Goal: Transaction & Acquisition: Download file/media

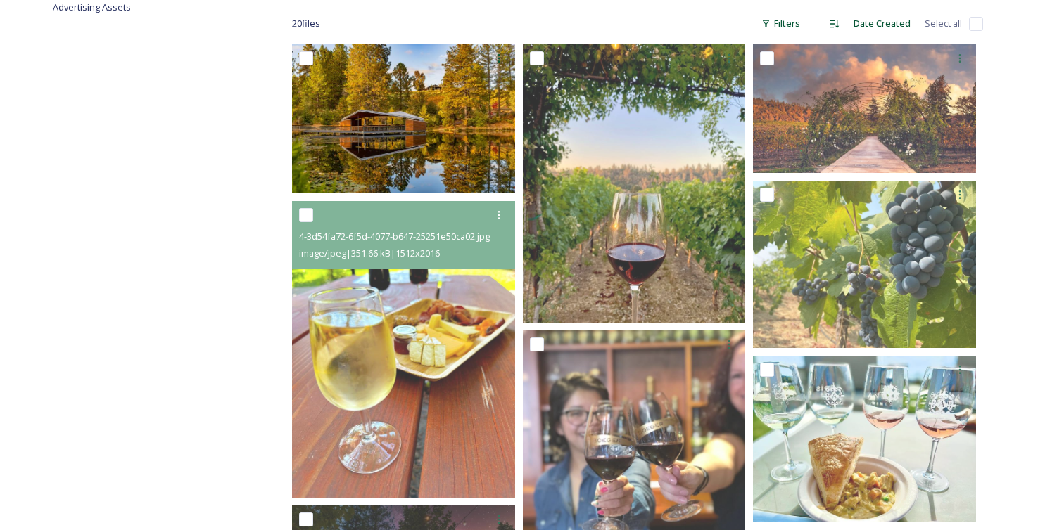
scroll to position [201, 0]
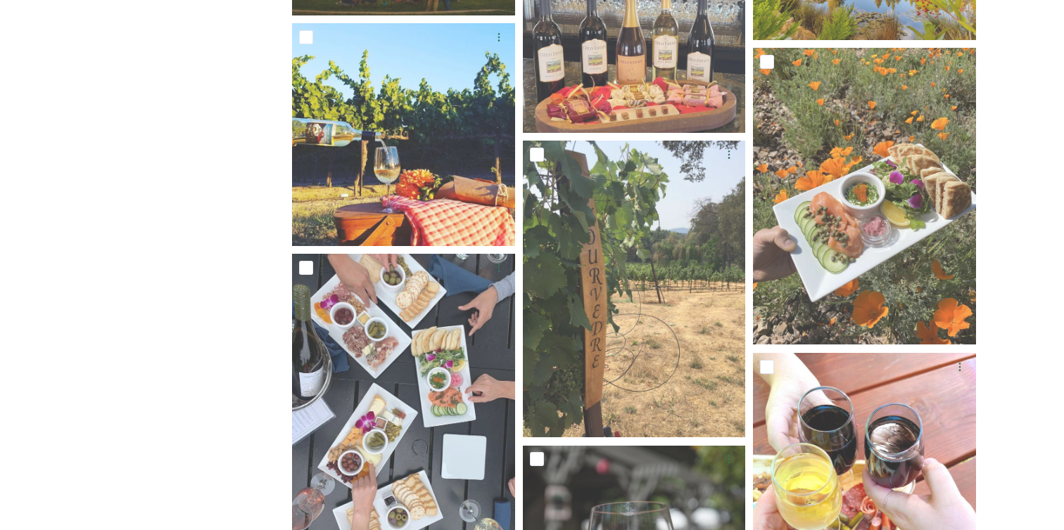
click at [222, 270] on div "Shared by: Visit [GEOGRAPHIC_DATA][PERSON_NAME] Advertising Assets" at bounding box center [158, 217] width 211 height 1814
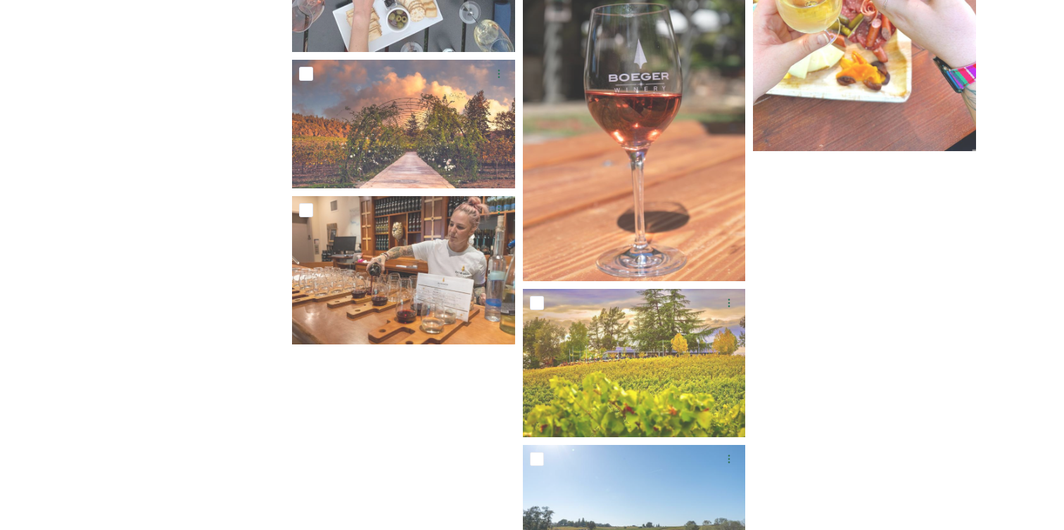
scroll to position [1002, 0]
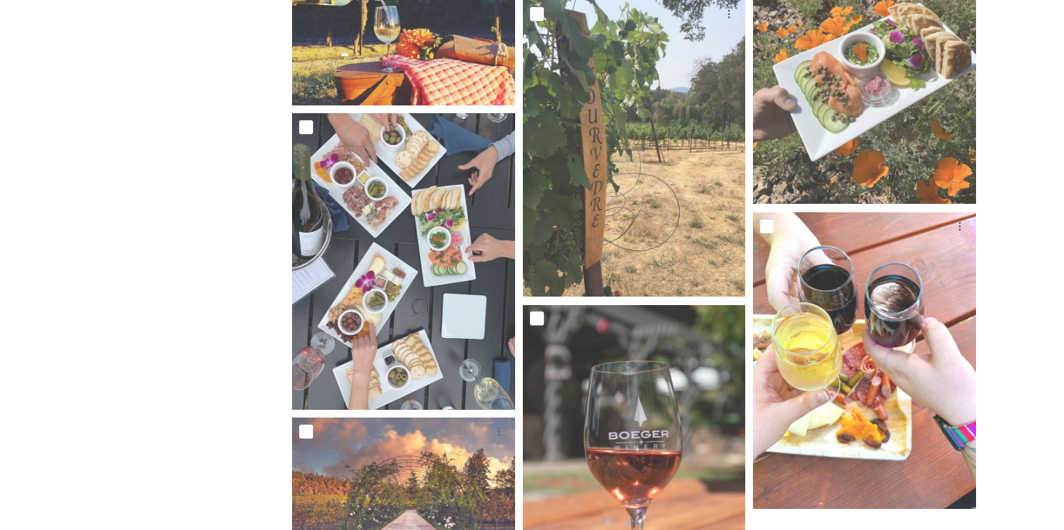
click at [227, 270] on div "Shared by: Visit [GEOGRAPHIC_DATA][PERSON_NAME] Advertising Assets" at bounding box center [158, 76] width 211 height 1814
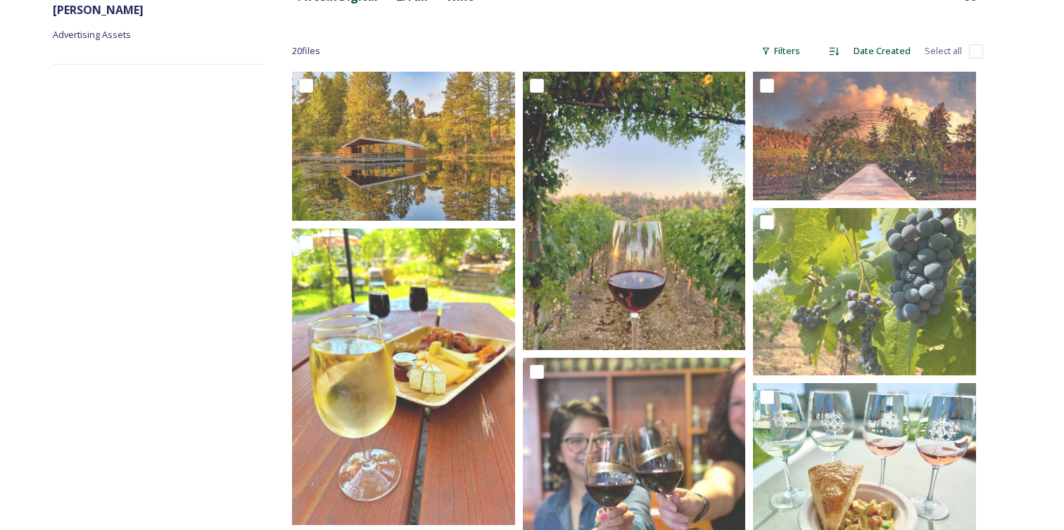
scroll to position [0, 0]
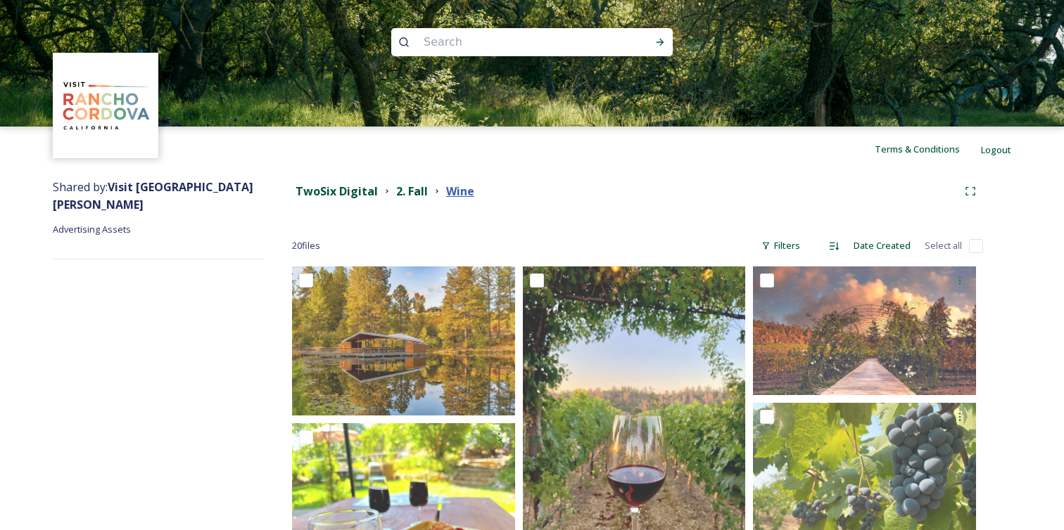
click at [451, 194] on strong "Wine" at bounding box center [460, 191] width 28 height 15
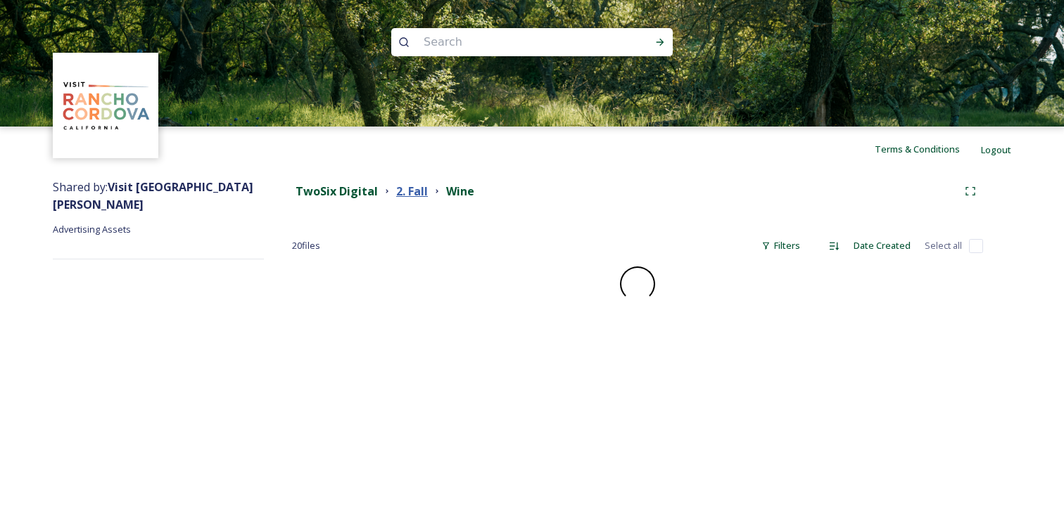
click at [405, 191] on strong "2. Fall" at bounding box center [412, 191] width 32 height 15
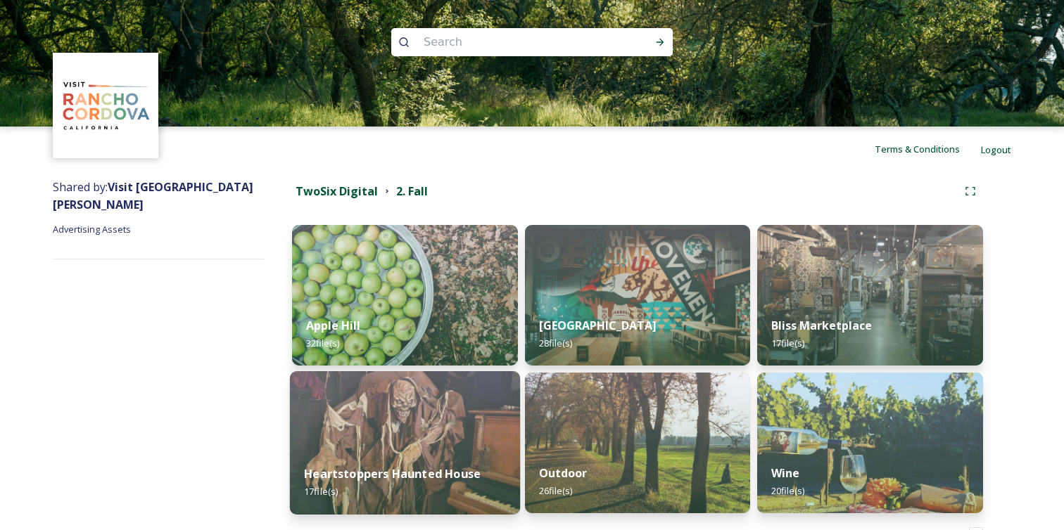
scroll to position [49, 0]
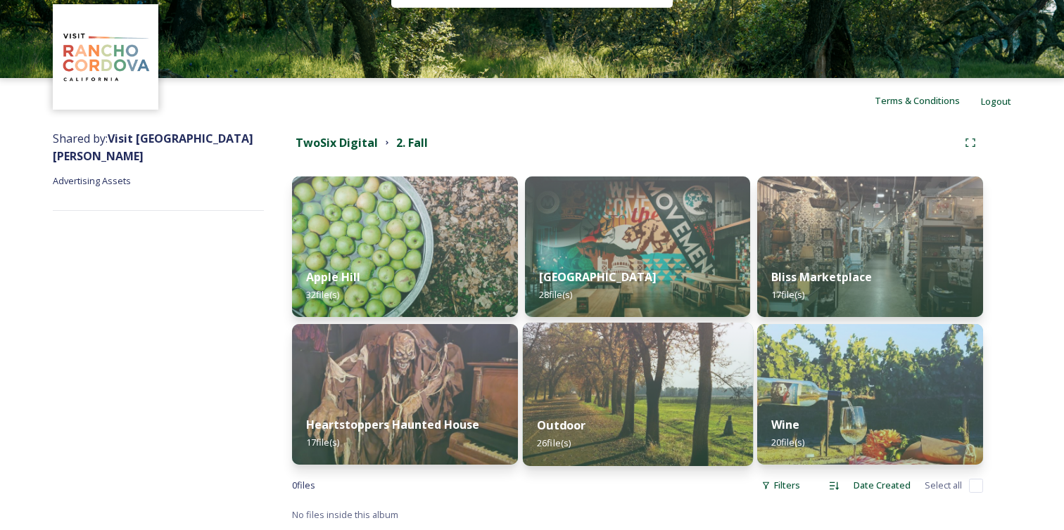
click at [662, 395] on img at bounding box center [637, 395] width 230 height 144
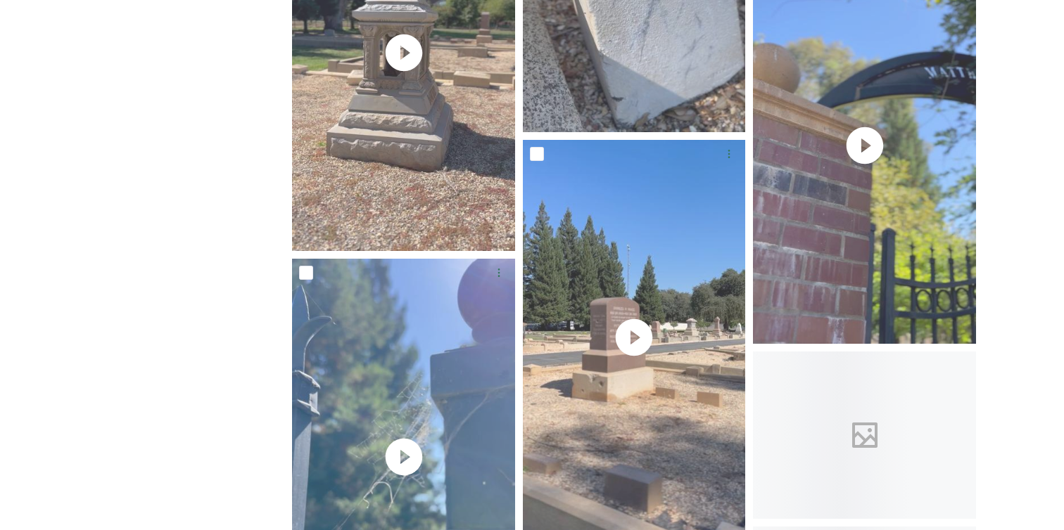
scroll to position [2154, 0]
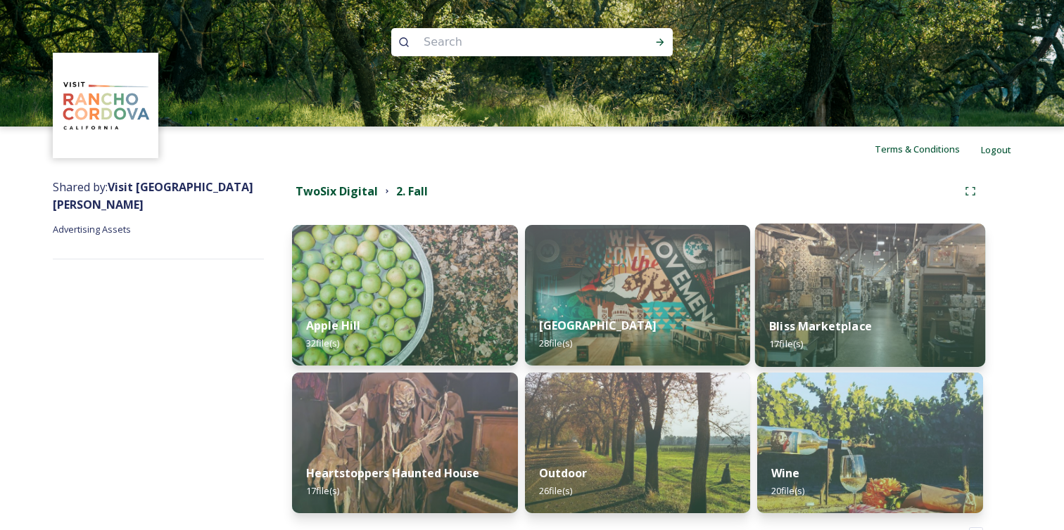
click at [829, 279] on img at bounding box center [870, 296] width 230 height 144
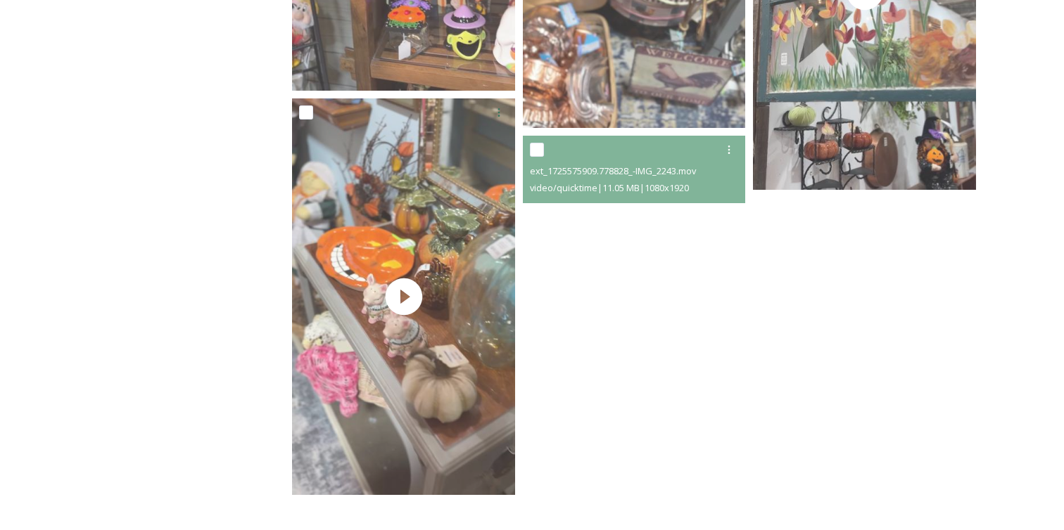
scroll to position [1797, 0]
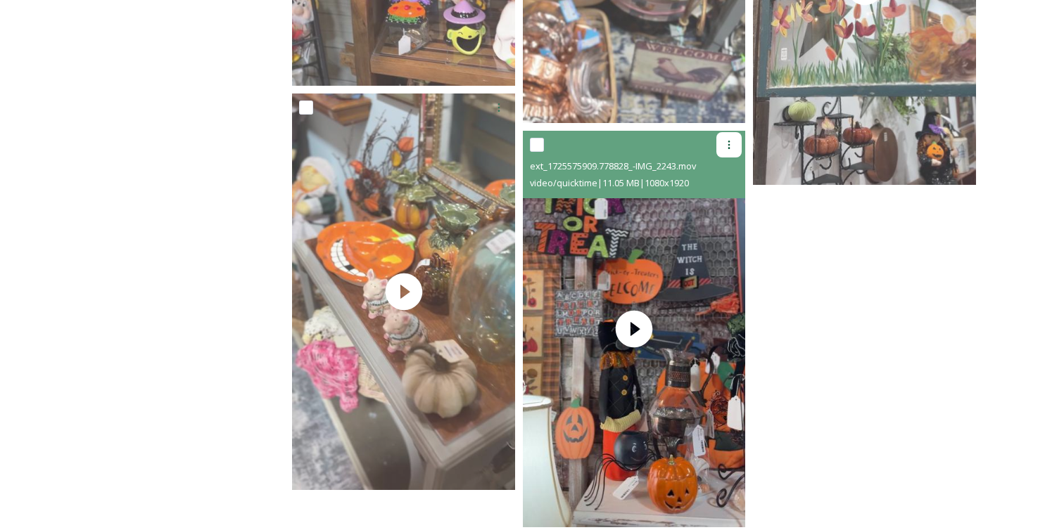
click at [726, 146] on icon at bounding box center [728, 144] width 11 height 11
click at [706, 179] on span "View File" at bounding box center [709, 175] width 37 height 13
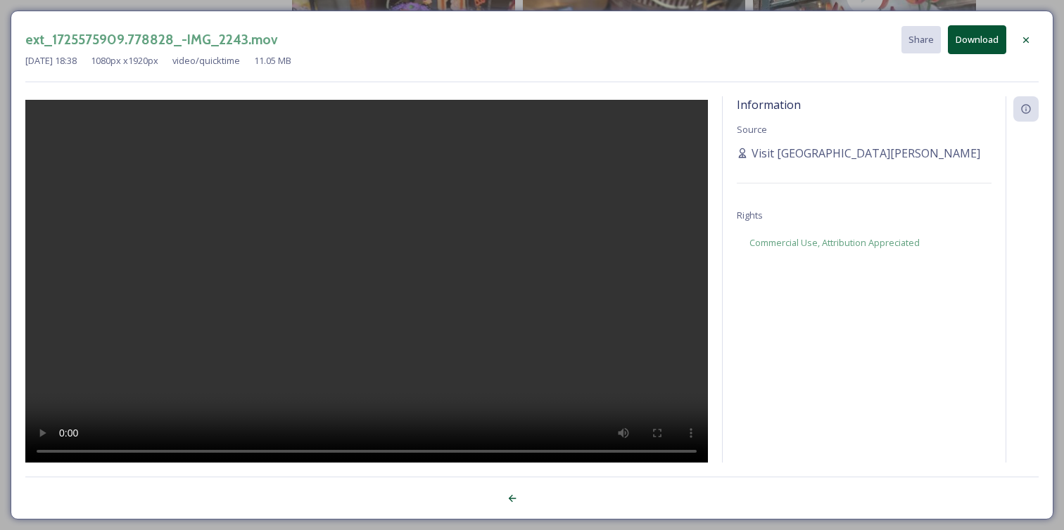
click at [965, 41] on button "Download" at bounding box center [977, 39] width 58 height 29
